Goal: Task Accomplishment & Management: Manage account settings

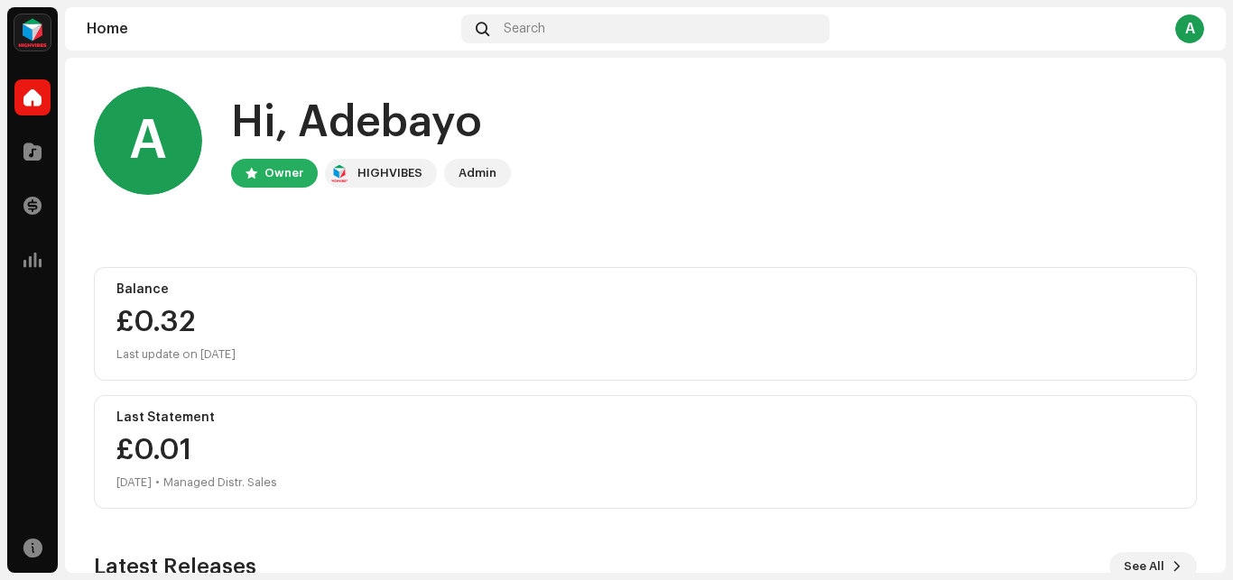
click at [26, 33] on img at bounding box center [32, 32] width 36 height 36
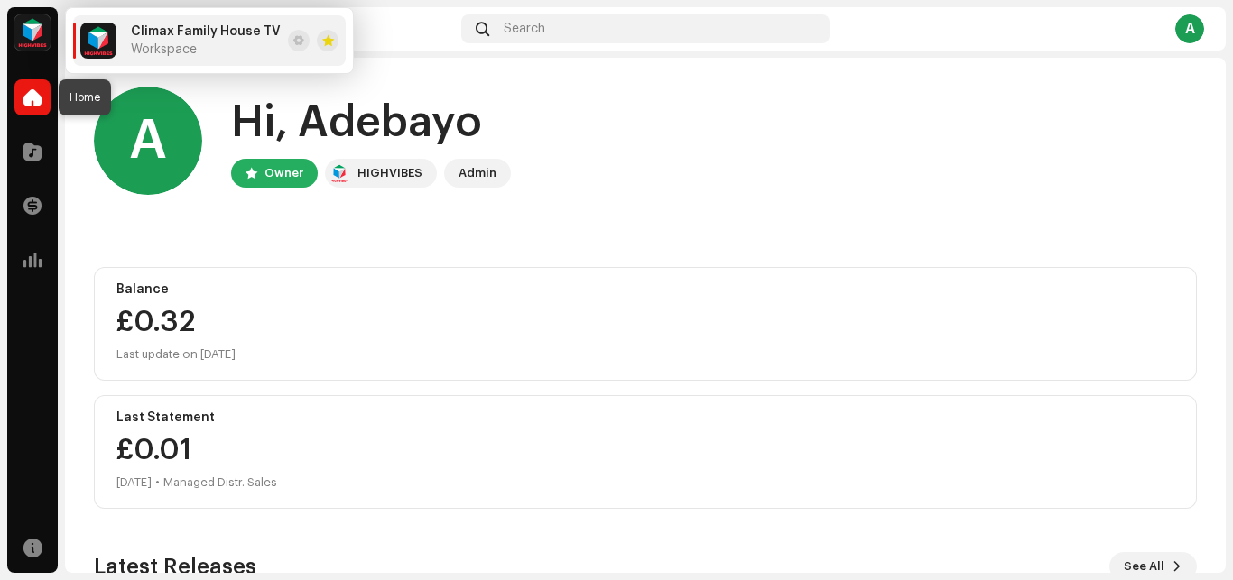
click at [34, 107] on div at bounding box center [32, 97] width 36 height 36
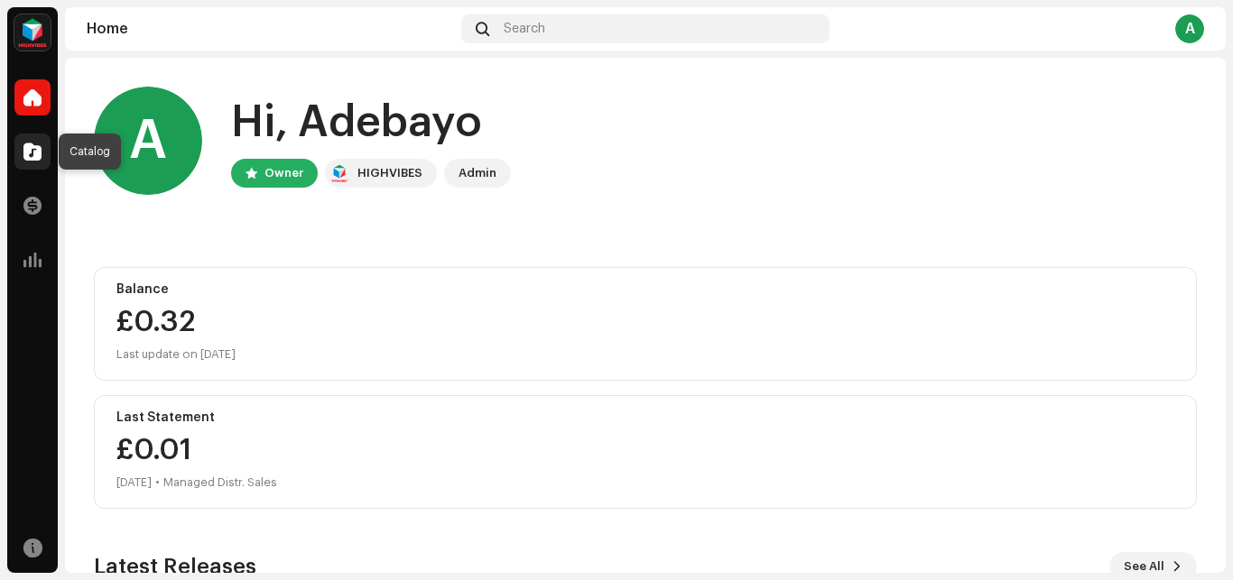
click at [33, 150] on span at bounding box center [32, 151] width 18 height 14
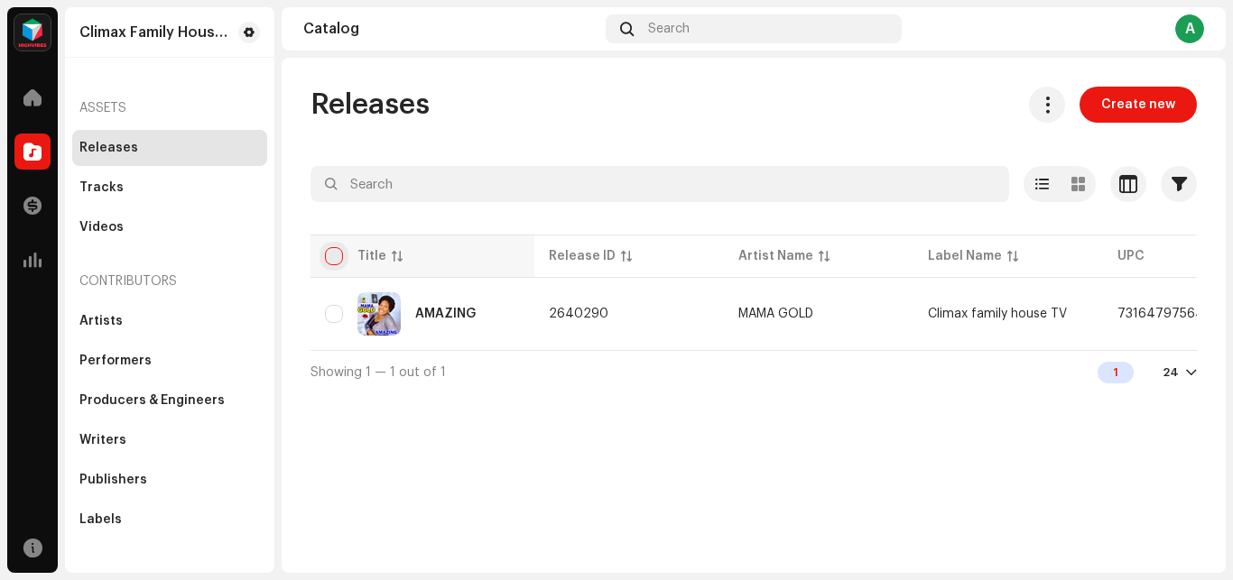
click at [336, 261] on input "checkbox" at bounding box center [334, 256] width 18 height 18
checkbox input "true"
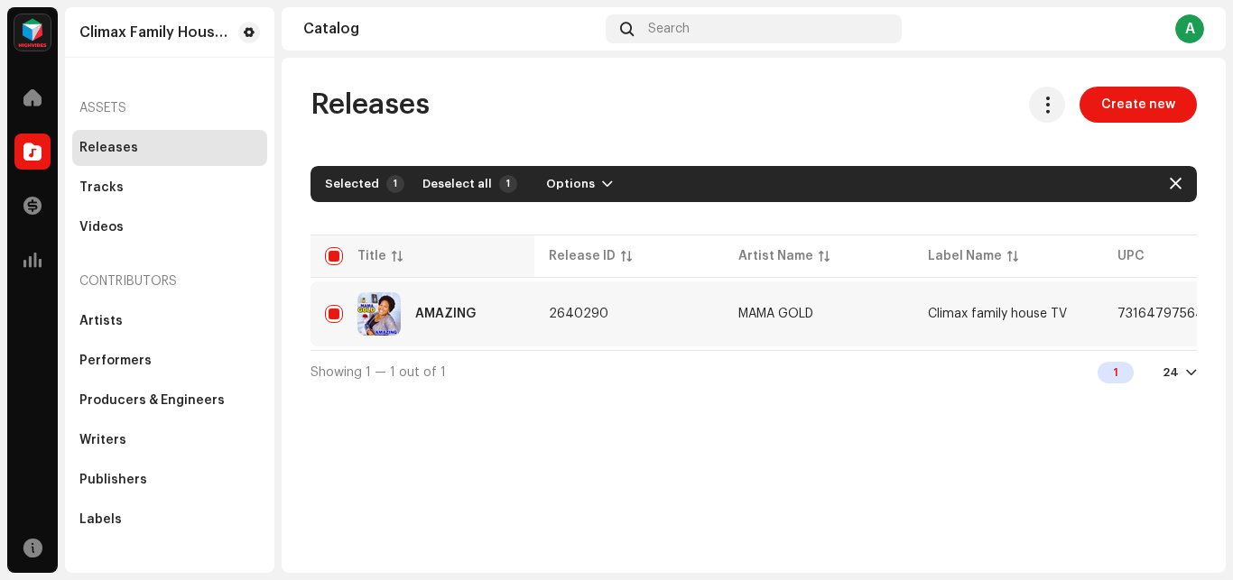
checkbox input "true"
click at [448, 182] on span "Deselect all" at bounding box center [458, 184] width 70 height 36
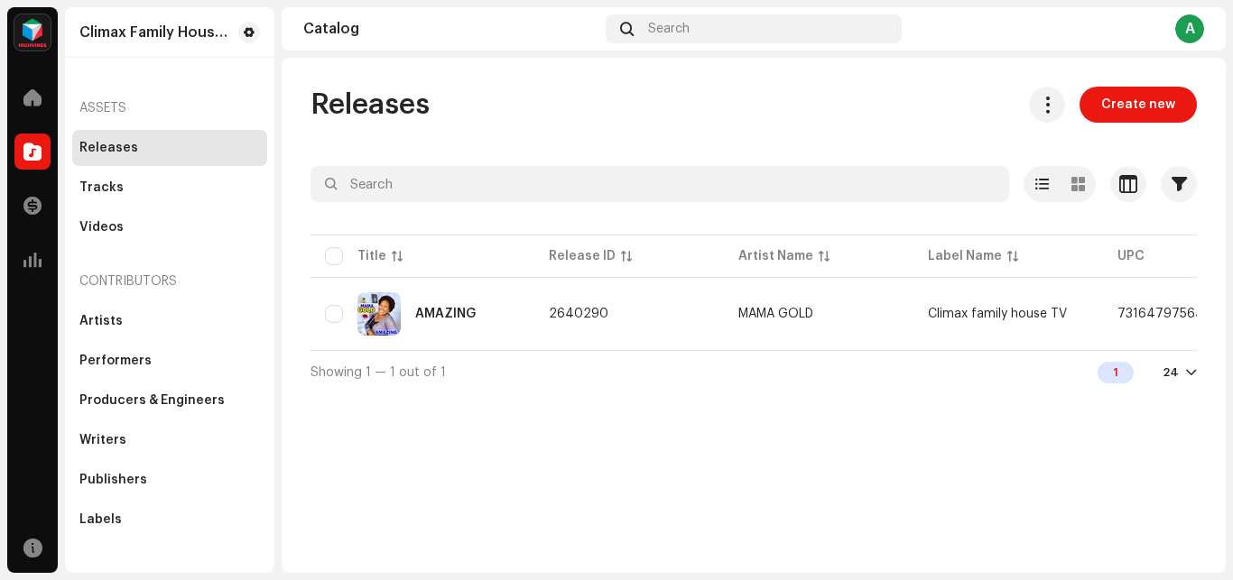
checkbox input "false"
